Goal: Task Accomplishment & Management: Use online tool/utility

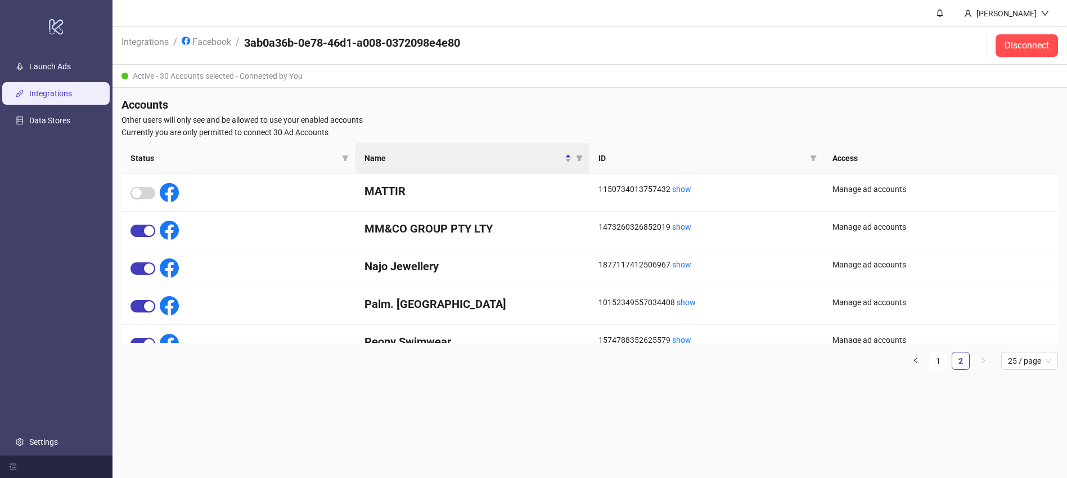
click at [41, 92] on link "Integrations" at bounding box center [50, 93] width 43 height 9
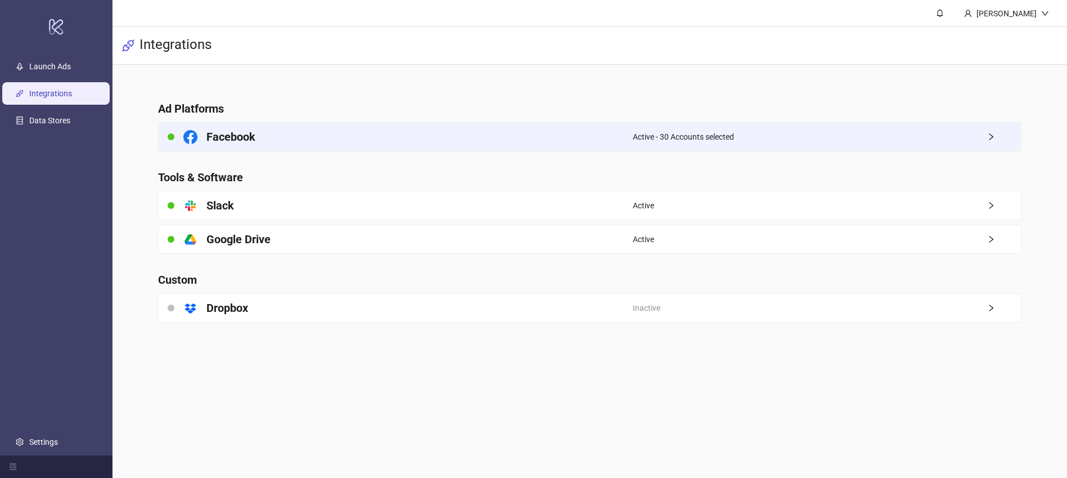
click at [633, 131] on span "Active - 30 Accounts selected" at bounding box center [683, 137] width 101 height 12
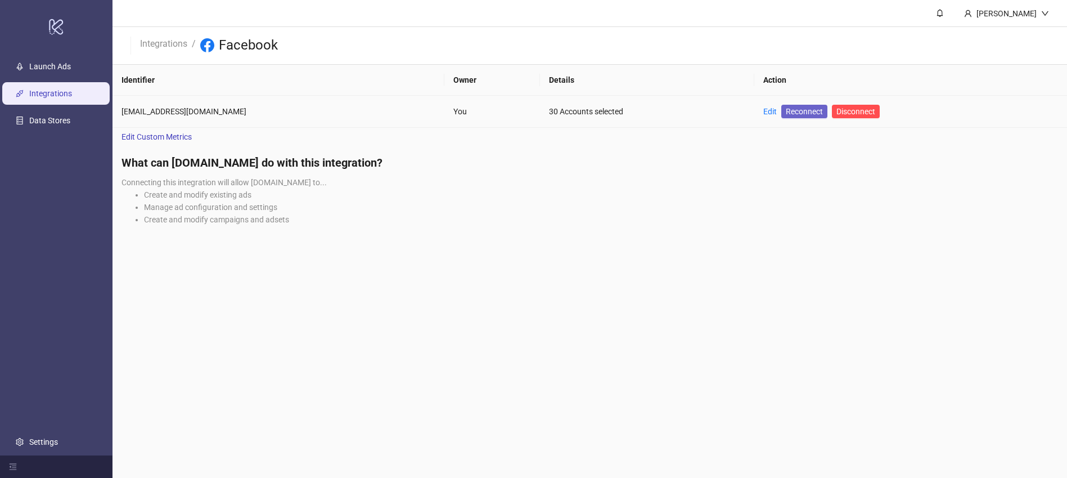
click at [794, 114] on span "Reconnect" at bounding box center [804, 111] width 37 height 12
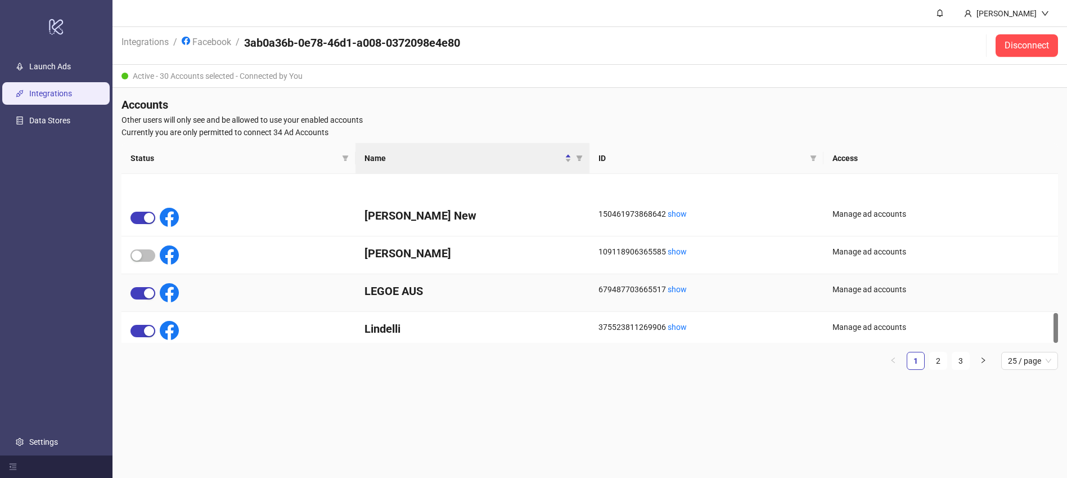
scroll to position [773, 0]
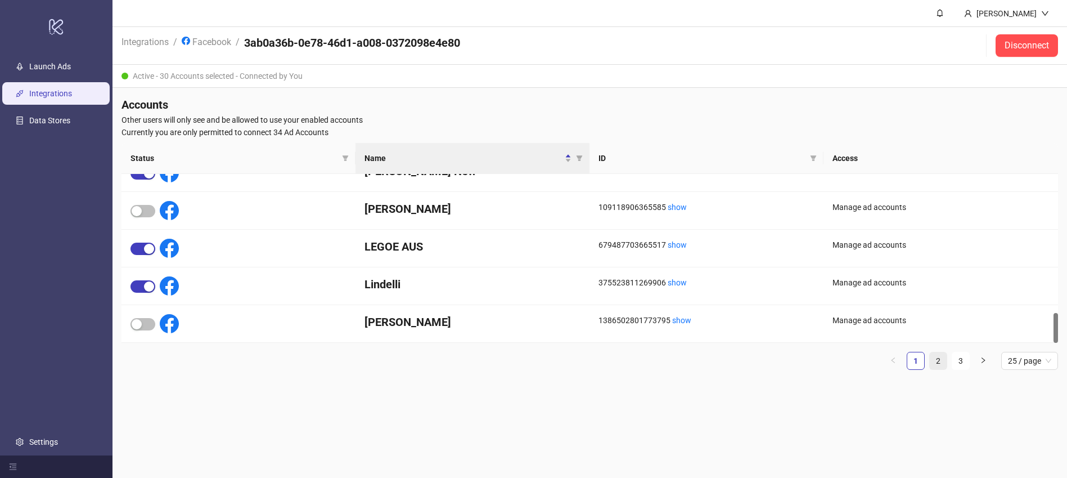
click at [939, 361] on link "2" at bounding box center [938, 360] width 17 height 17
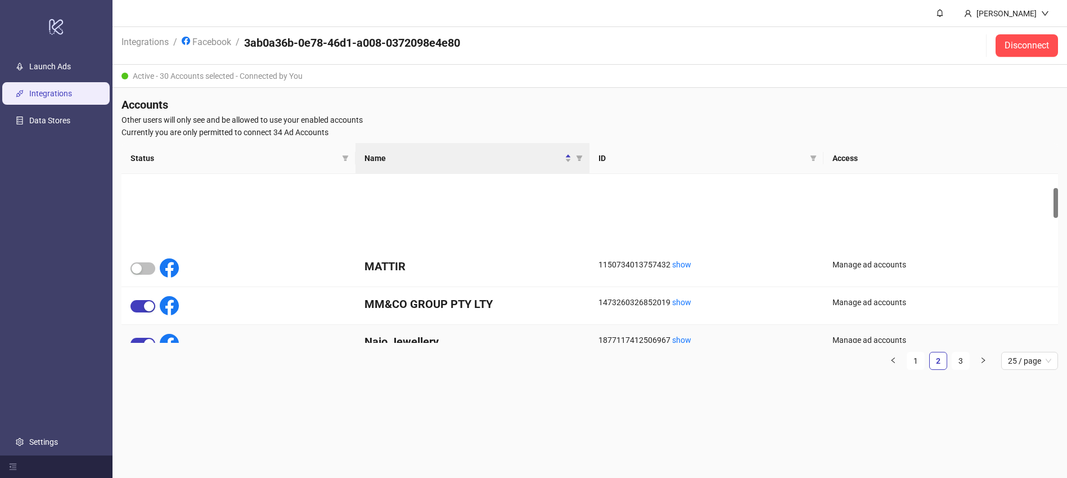
scroll to position [0, 0]
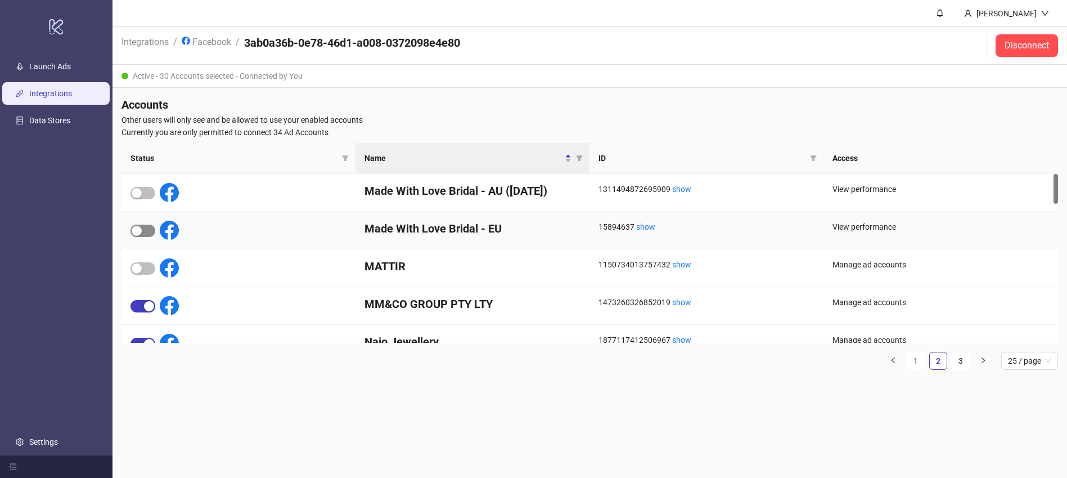
click at [147, 230] on span "button" at bounding box center [143, 230] width 25 height 12
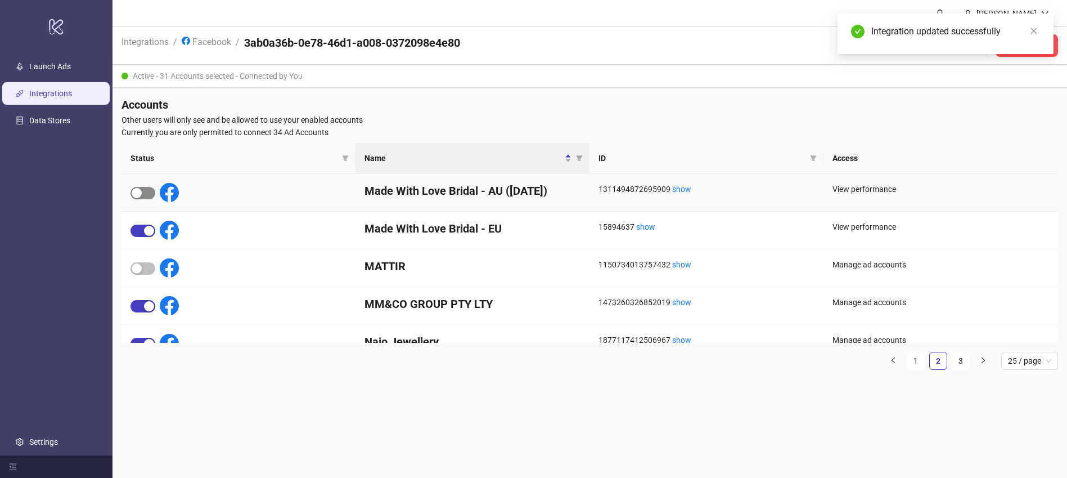
click at [147, 192] on span "button" at bounding box center [143, 193] width 25 height 12
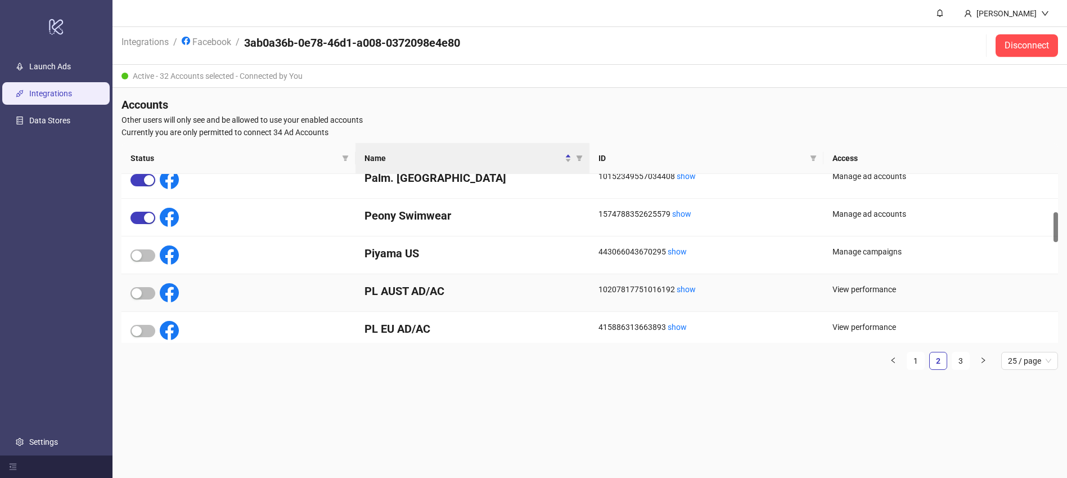
scroll to position [199, 0]
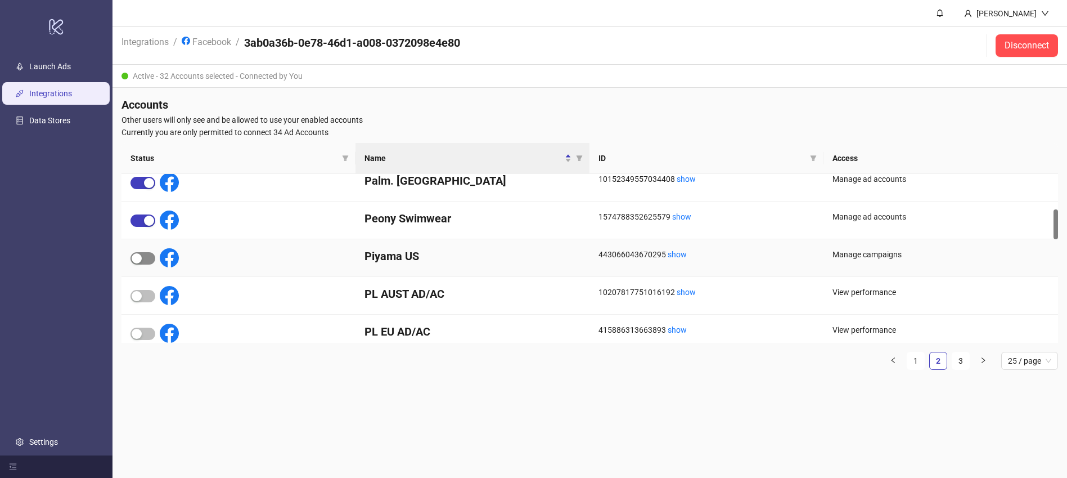
click at [150, 257] on span "button" at bounding box center [143, 258] width 25 height 12
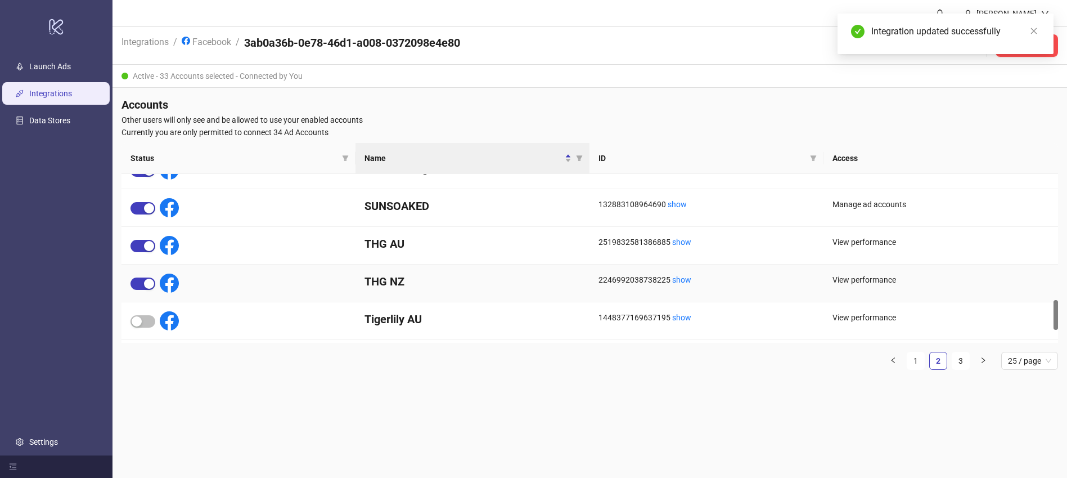
scroll to position [773, 0]
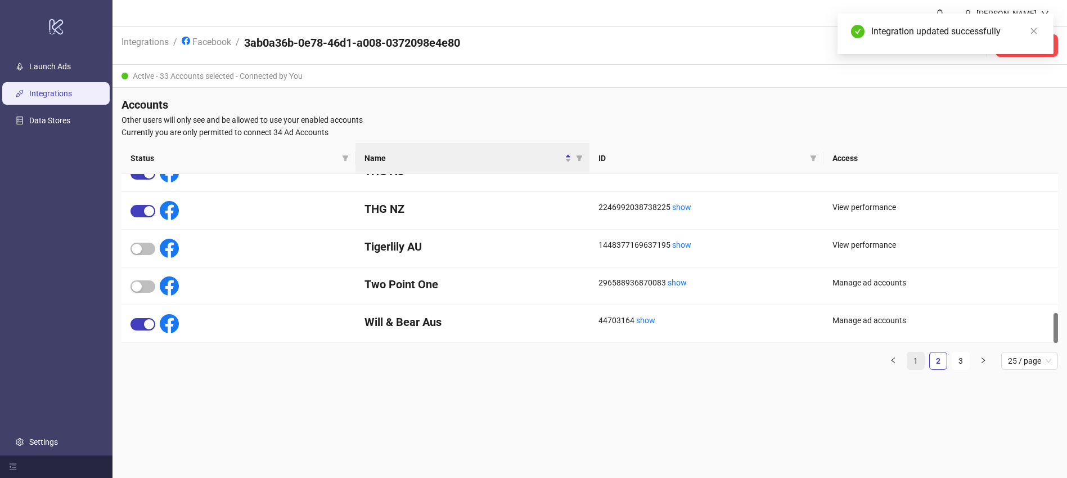
click at [915, 358] on link "1" at bounding box center [915, 360] width 17 height 17
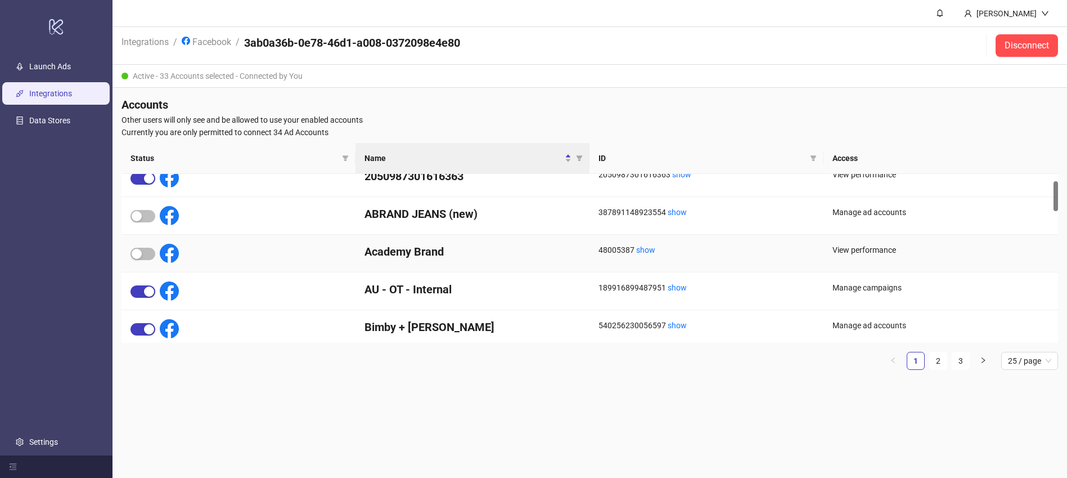
scroll to position [0, 0]
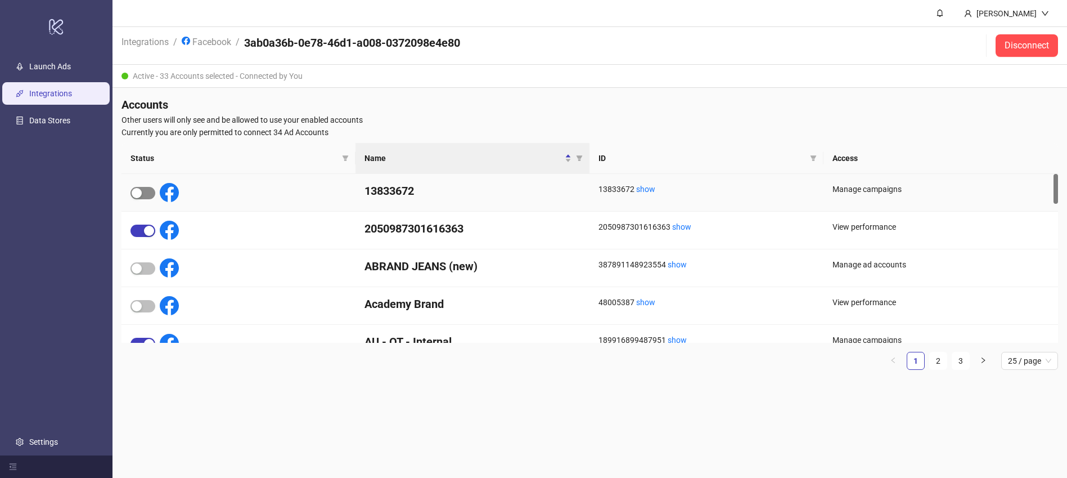
click at [148, 195] on span "button" at bounding box center [143, 193] width 25 height 12
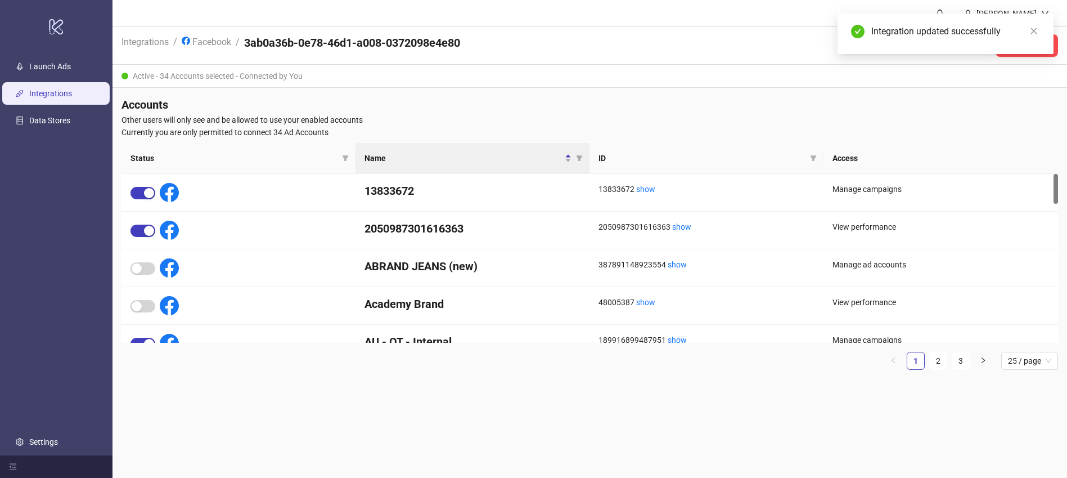
click at [541, 53] on header "Integrations / Facebook / 3ab0a36b-0e78-46d1-a008-0372098e4e80 Disconnect" at bounding box center [590, 46] width 955 height 38
click at [1036, 30] on icon "close" at bounding box center [1034, 31] width 8 height 8
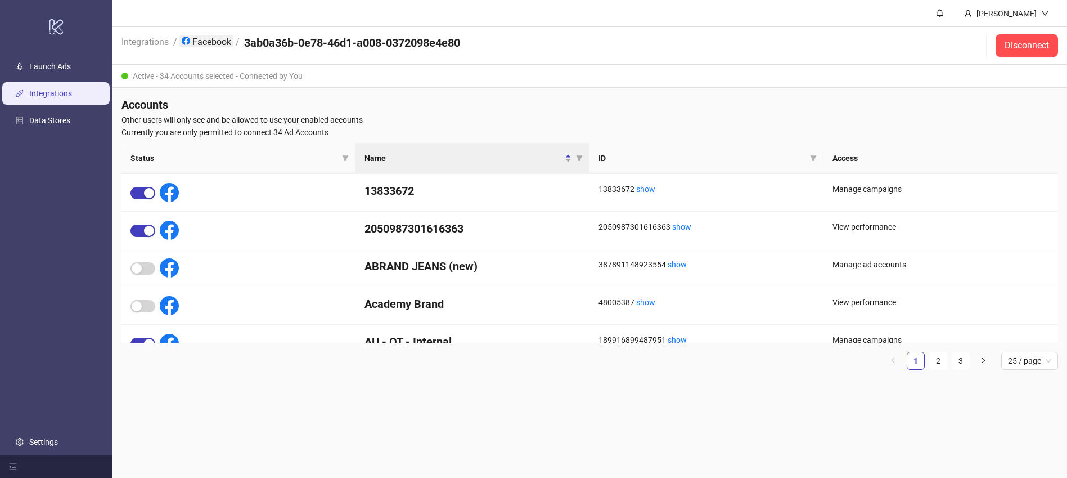
click at [217, 42] on link "Facebook" at bounding box center [206, 41] width 54 height 12
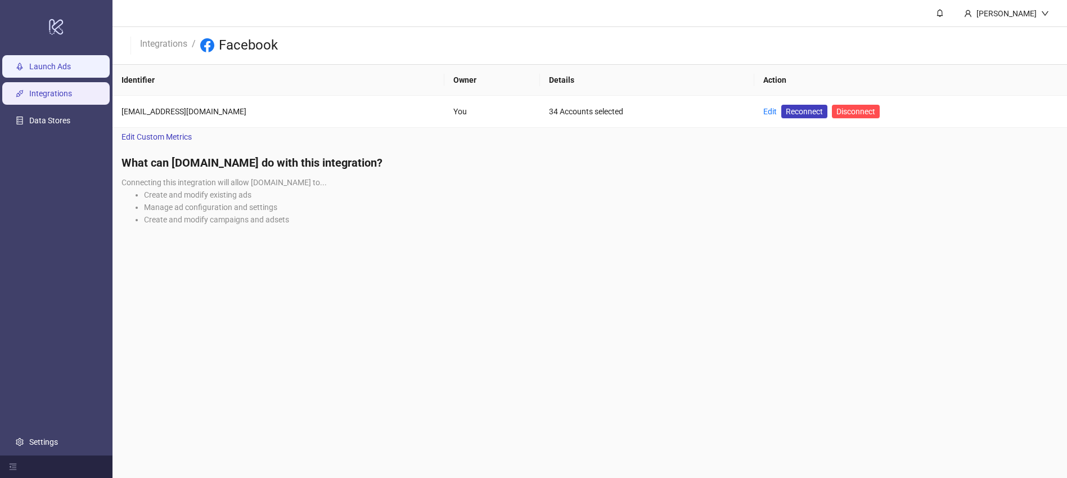
click at [56, 68] on link "Launch Ads" at bounding box center [50, 66] width 42 height 9
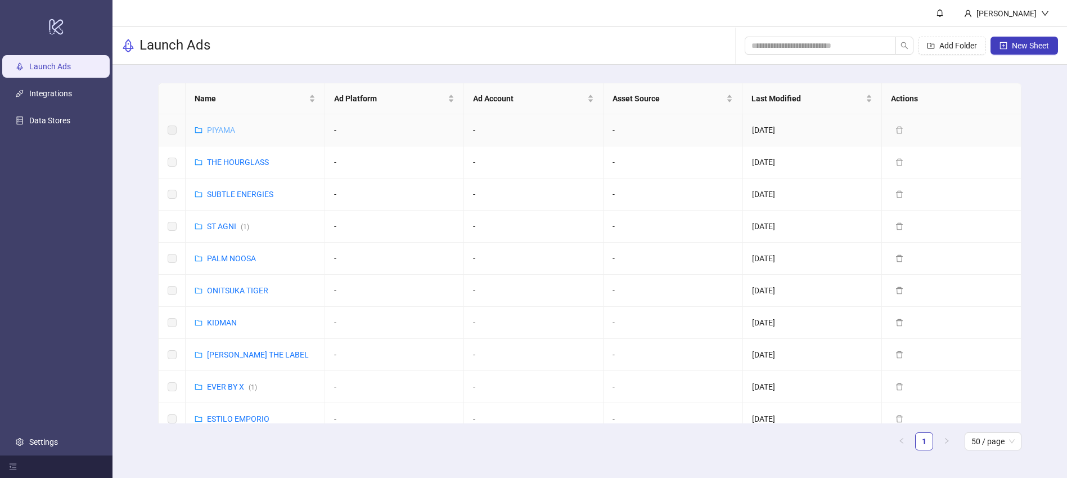
click at [221, 131] on link "PIYAMA" at bounding box center [221, 129] width 28 height 9
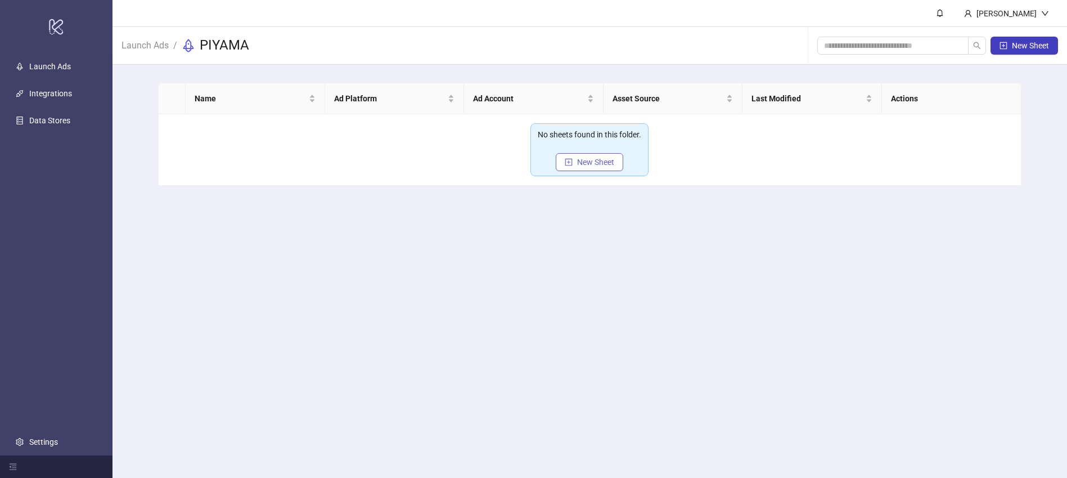
click at [599, 165] on span "New Sheet" at bounding box center [595, 162] width 37 height 9
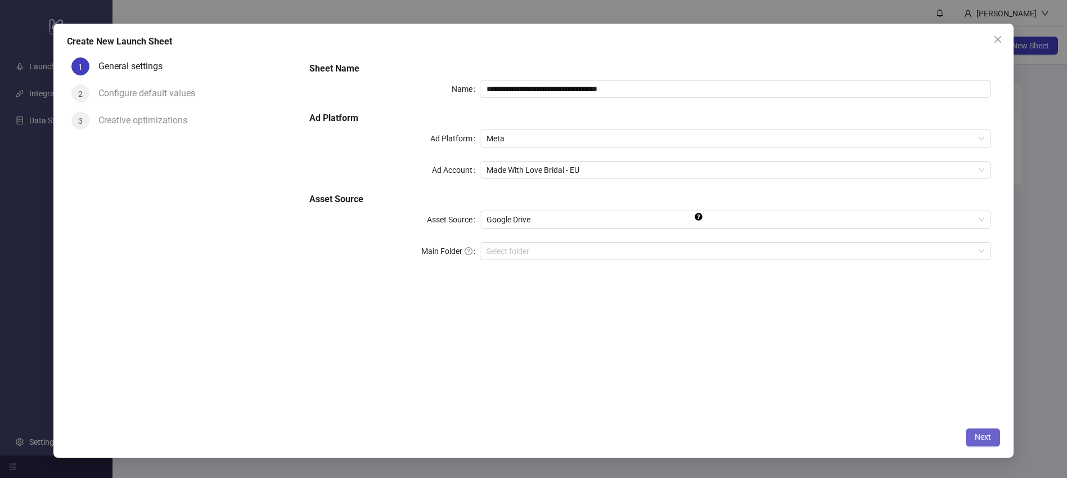
click at [985, 437] on span "Next" at bounding box center [983, 436] width 16 height 9
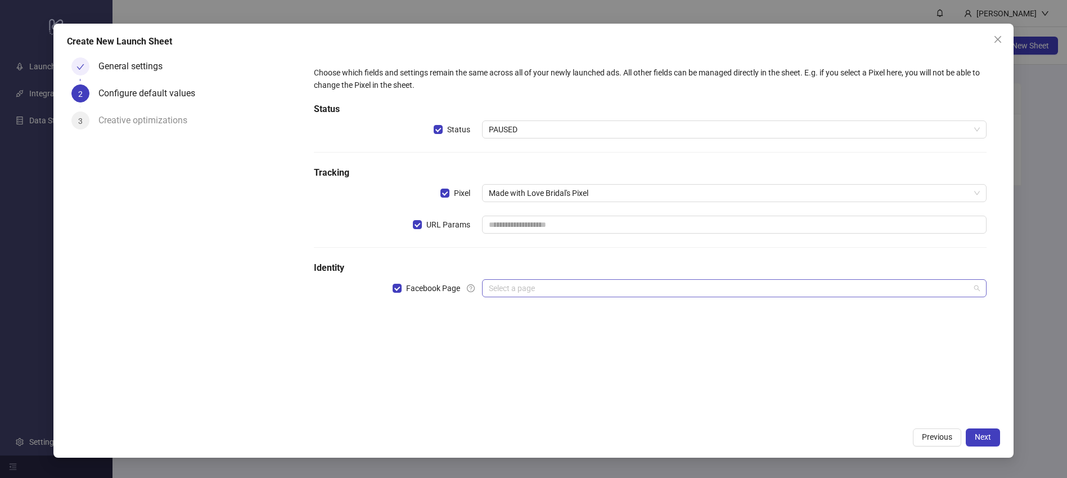
click at [535, 291] on input "search" at bounding box center [729, 288] width 481 height 17
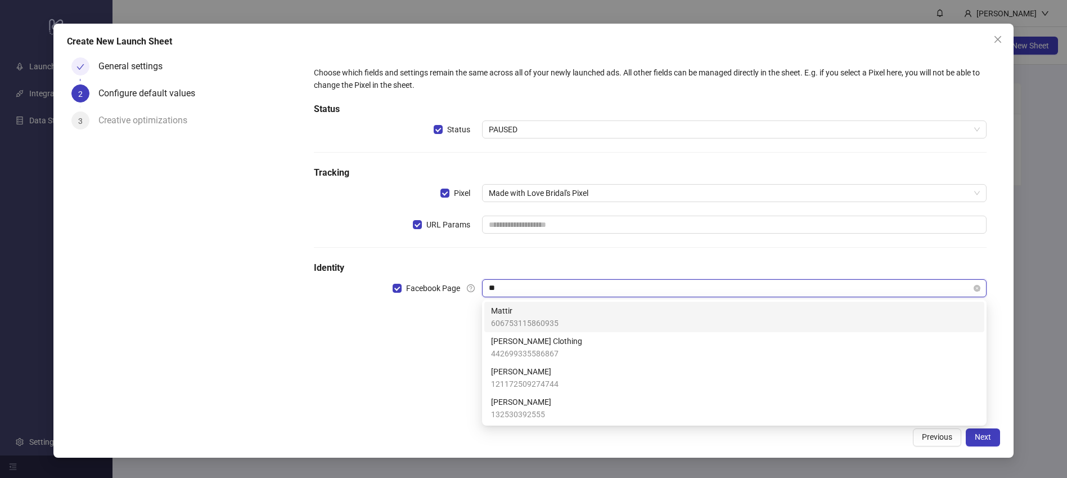
type input "*"
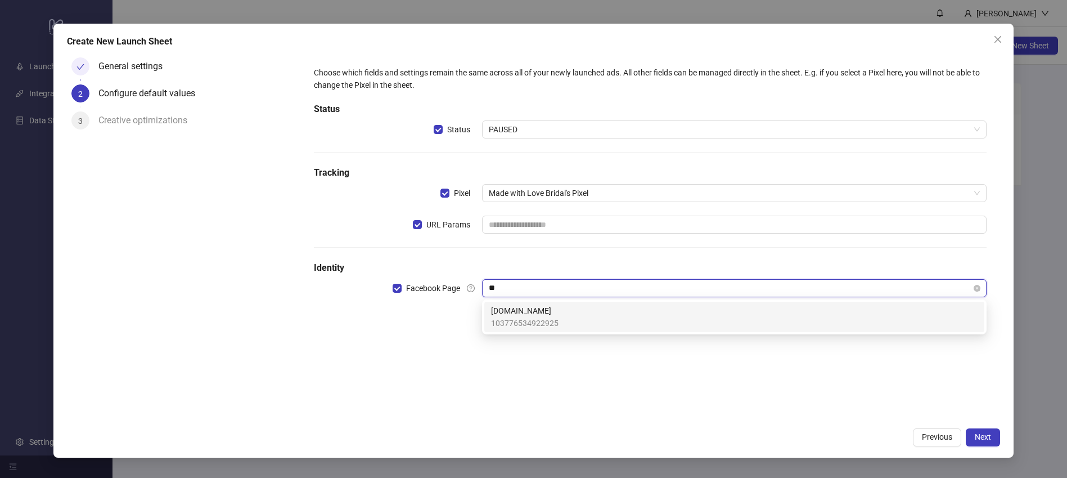
type input "*"
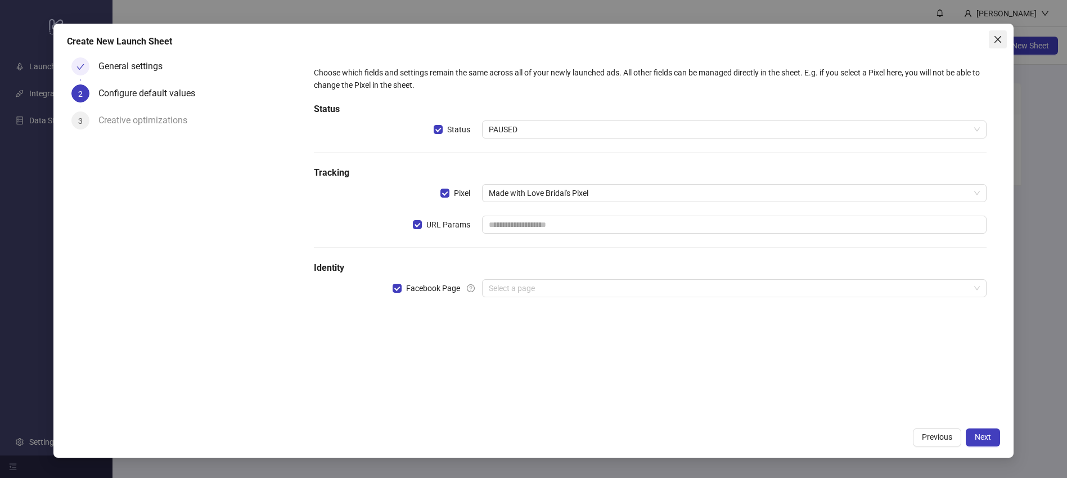
click at [997, 45] on button "Close" at bounding box center [998, 39] width 18 height 18
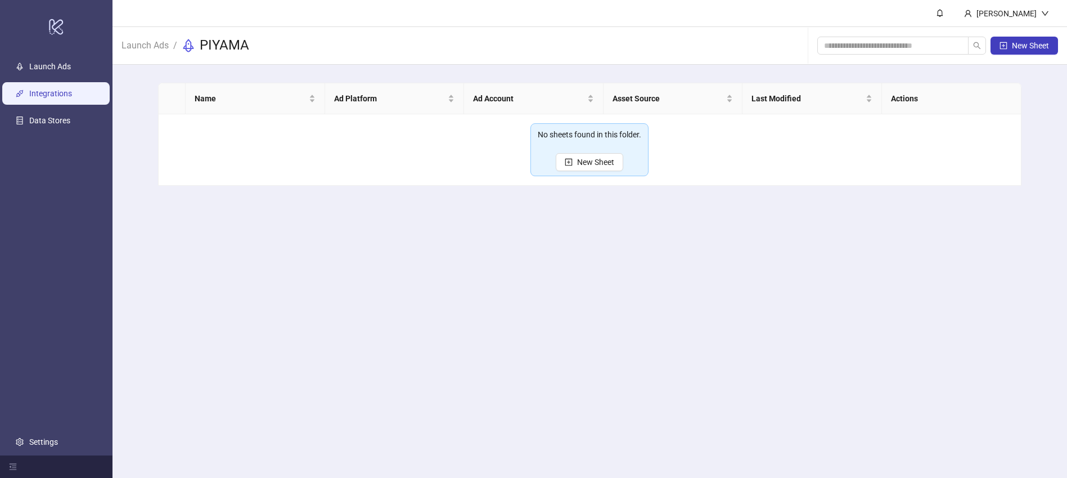
click at [63, 98] on link "Integrations" at bounding box center [50, 93] width 43 height 9
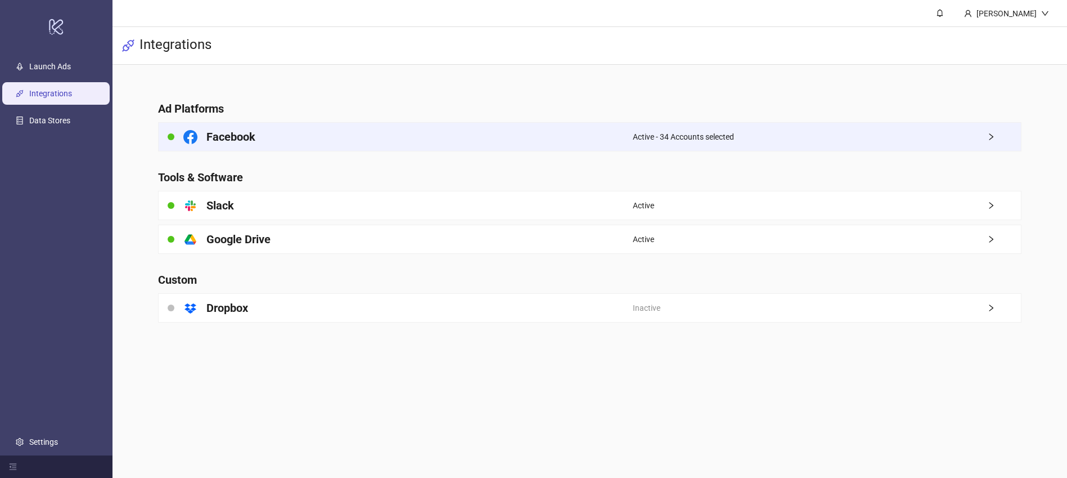
click at [667, 142] on span "Active - 34 Accounts selected" at bounding box center [683, 137] width 101 height 12
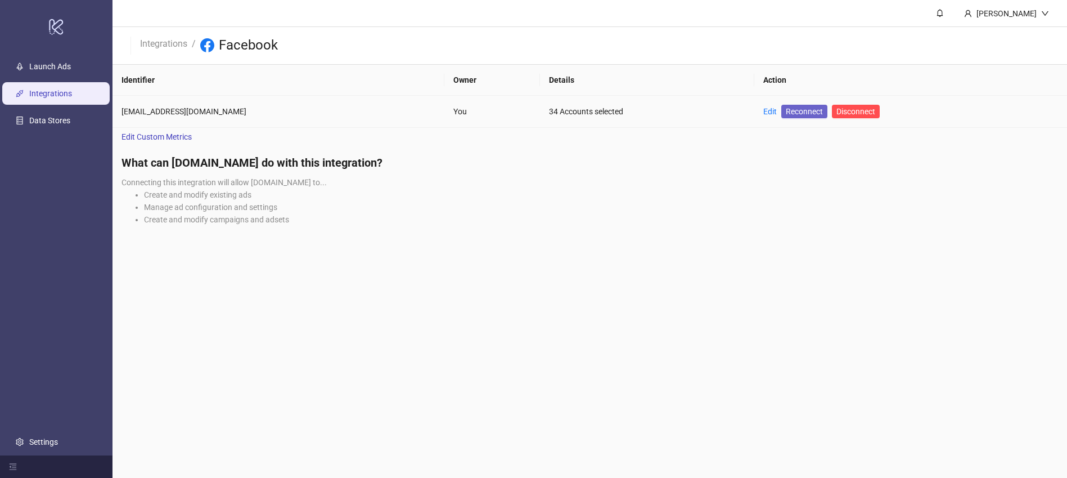
click at [798, 111] on span "Reconnect" at bounding box center [804, 111] width 37 height 12
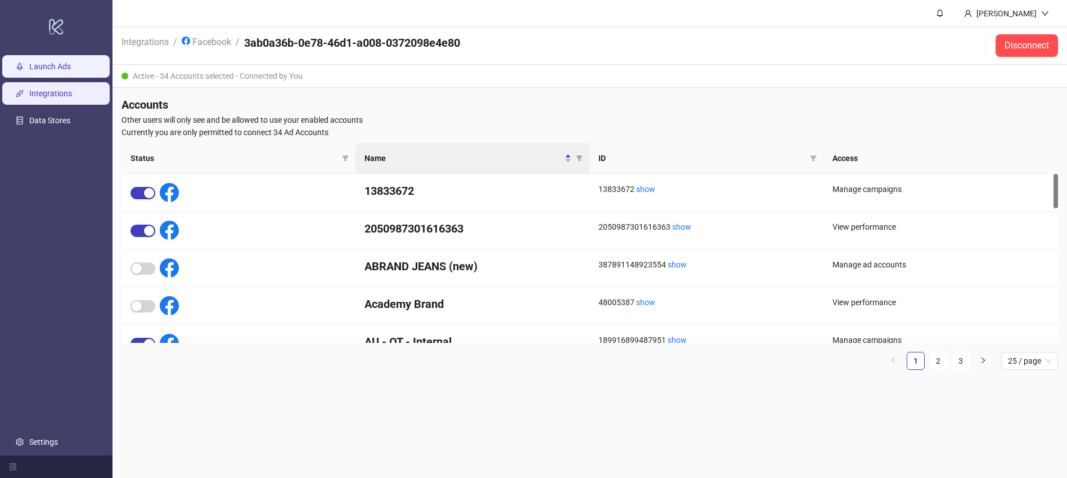
click at [48, 66] on link "Launch Ads" at bounding box center [50, 66] width 42 height 9
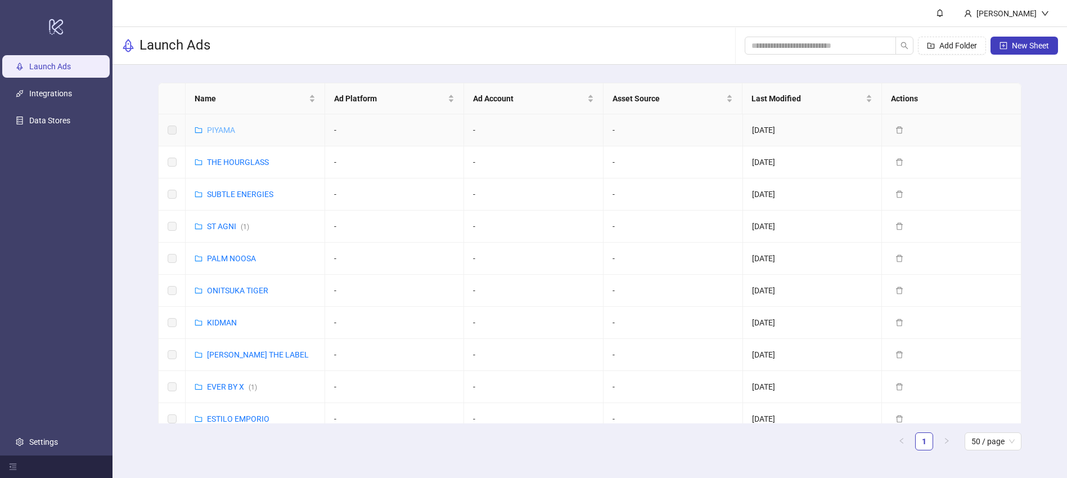
click at [223, 132] on link "PIYAMA" at bounding box center [221, 129] width 28 height 9
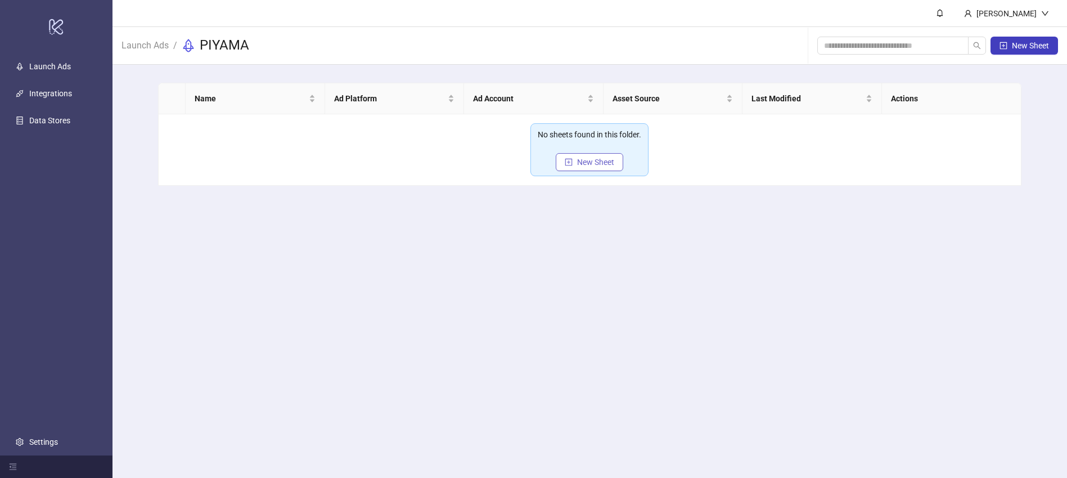
click at [601, 159] on span "New Sheet" at bounding box center [595, 162] width 37 height 9
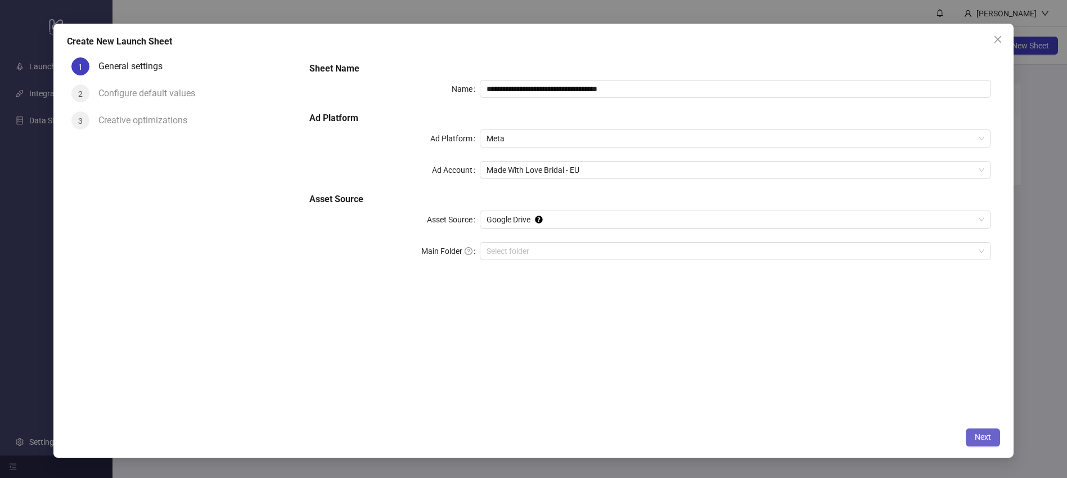
click at [982, 438] on span "Next" at bounding box center [983, 436] width 16 height 9
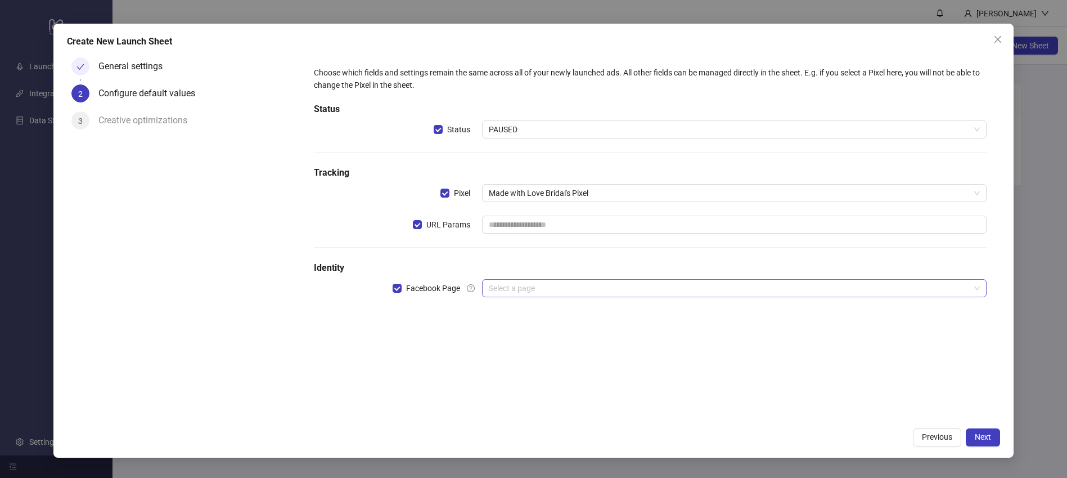
click at [521, 293] on input "search" at bounding box center [729, 288] width 481 height 17
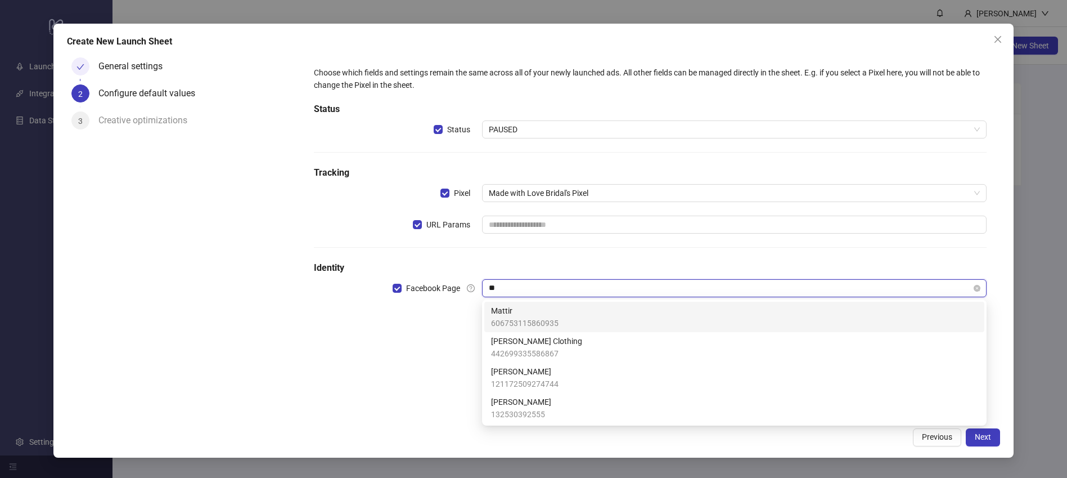
type input "*"
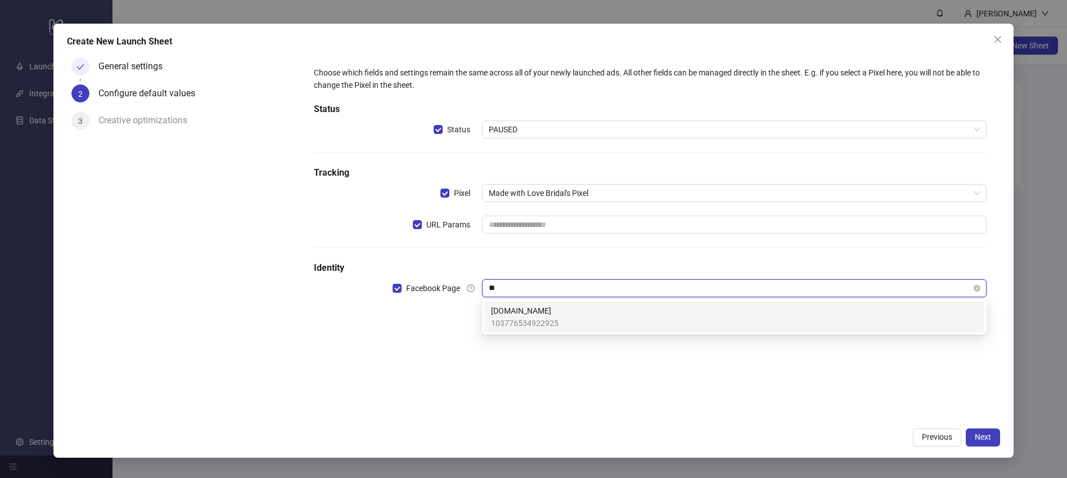
type input "*"
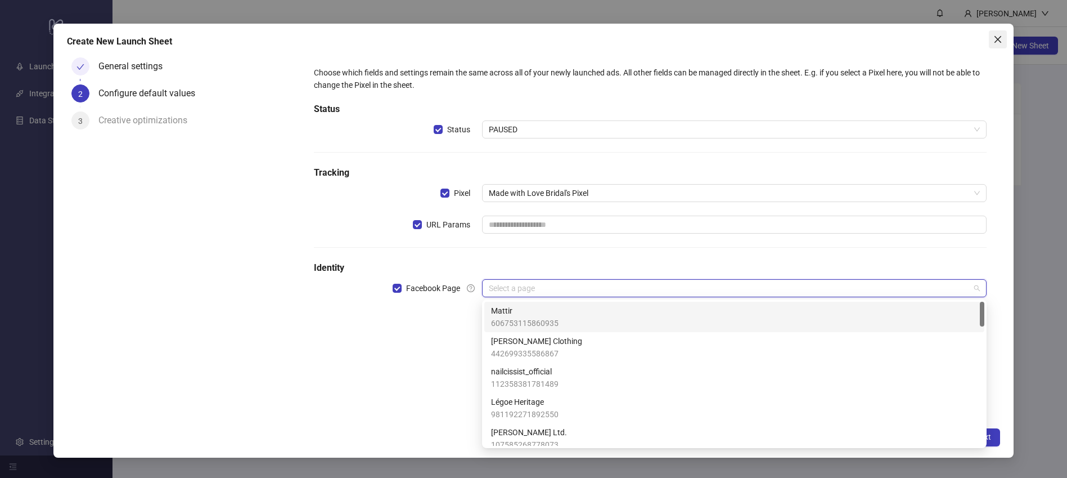
click at [998, 41] on icon "close" at bounding box center [997, 39] width 9 height 9
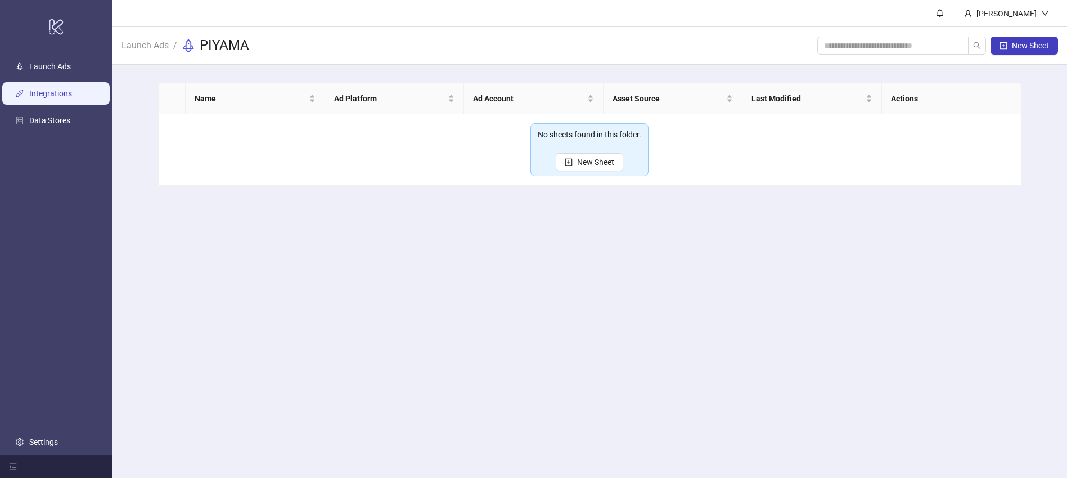
click at [57, 91] on link "Integrations" at bounding box center [50, 93] width 43 height 9
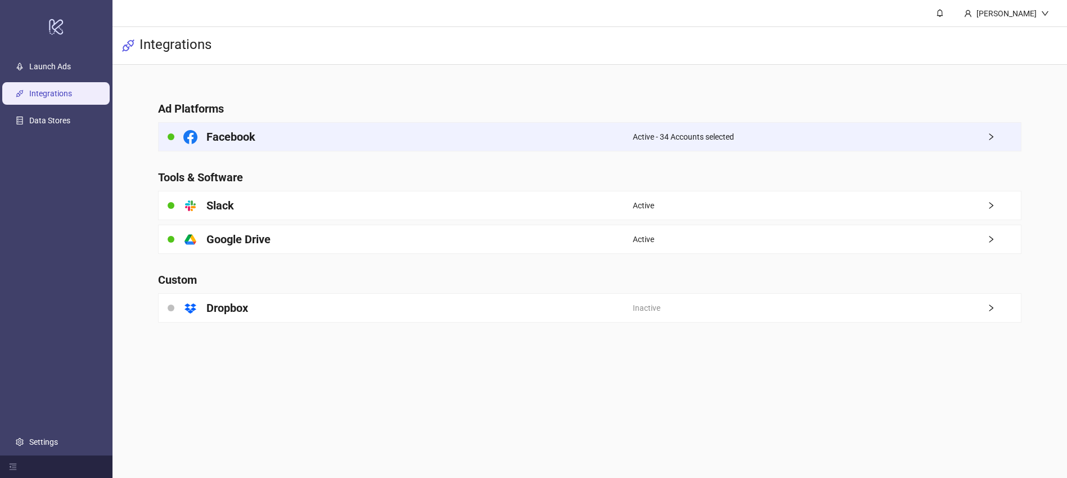
click at [343, 142] on div "Facebook" at bounding box center [396, 137] width 474 height 28
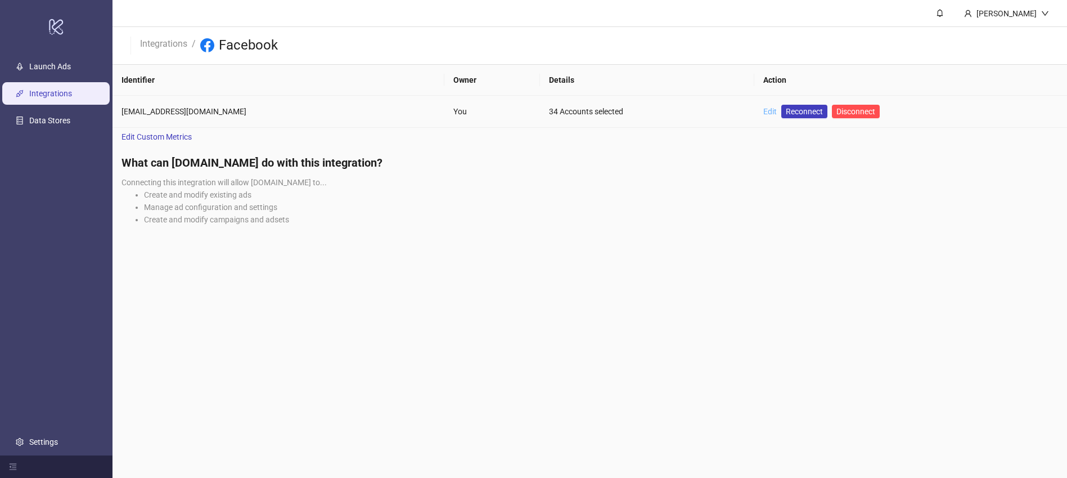
click at [768, 111] on link "Edit" at bounding box center [770, 111] width 14 height 9
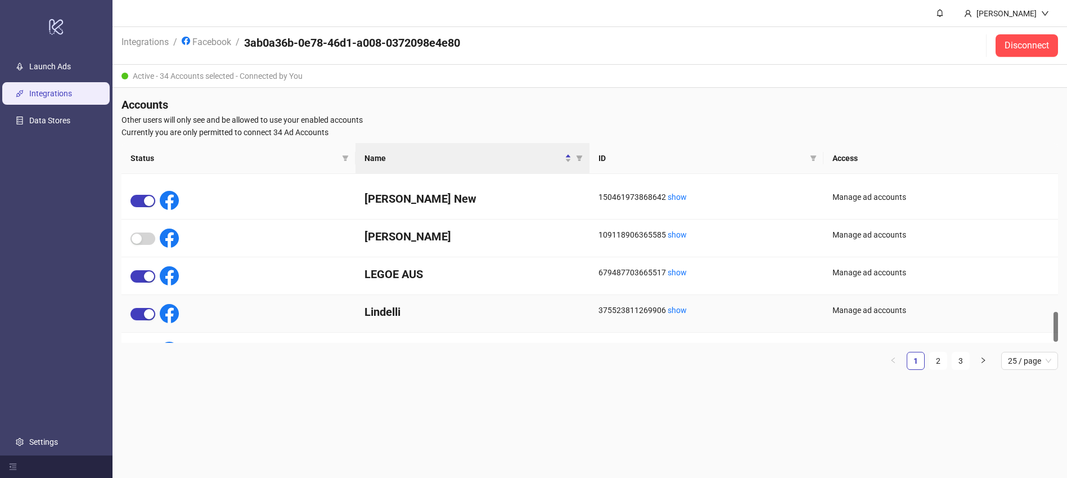
scroll to position [773, 0]
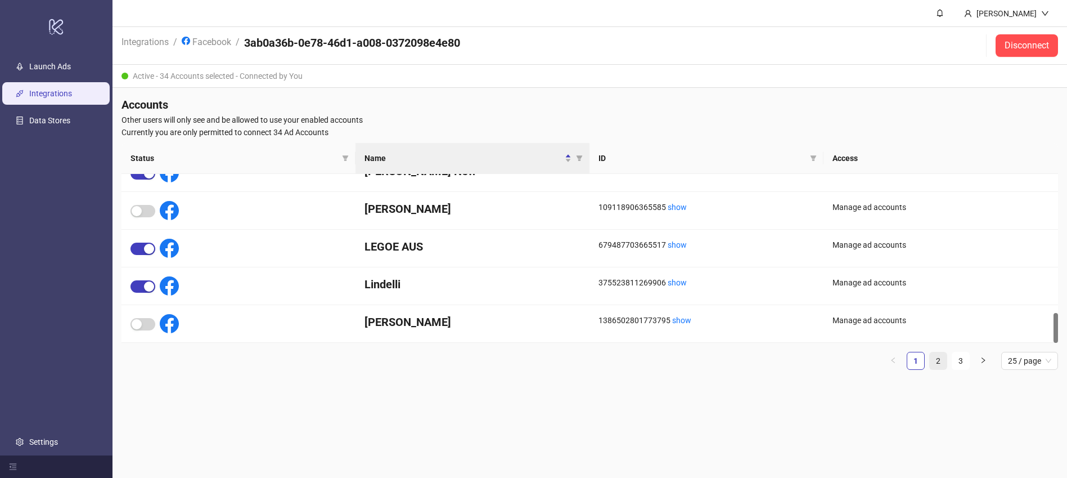
click at [939, 356] on link "2" at bounding box center [938, 360] width 17 height 17
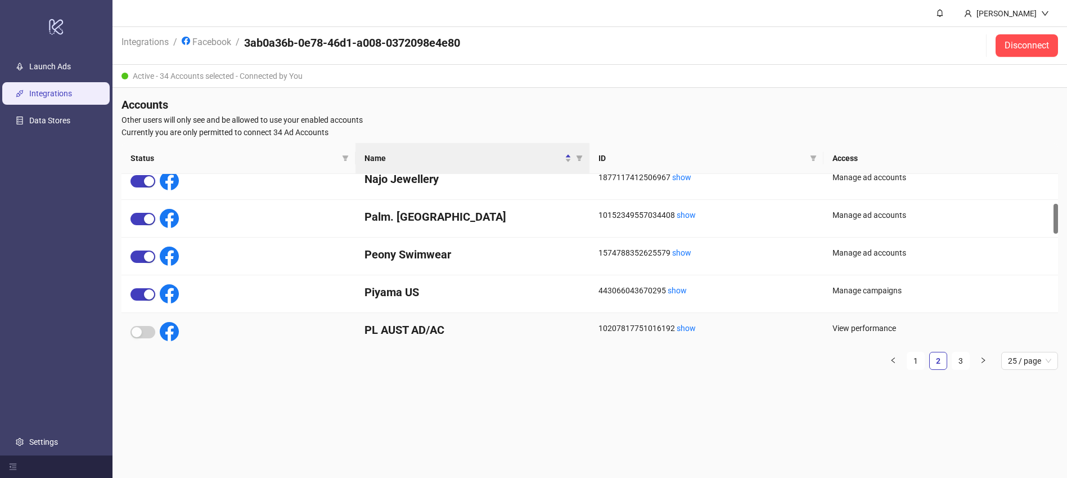
scroll to position [168, 0]
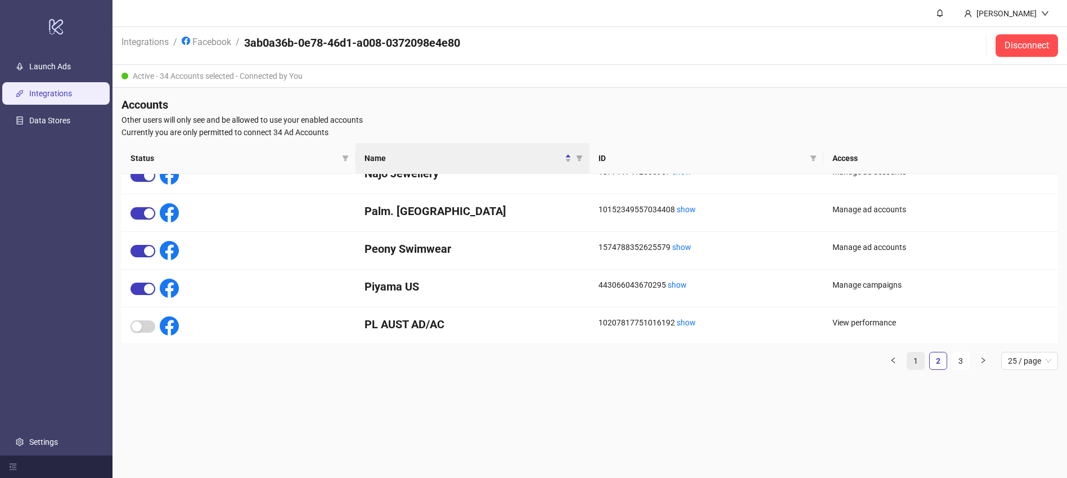
click at [919, 362] on link "1" at bounding box center [915, 360] width 17 height 17
